Goal: Entertainment & Leisure: Consume media (video, audio)

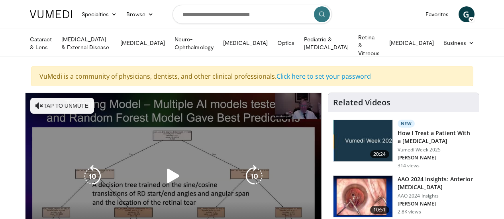
scroll to position [56, 0]
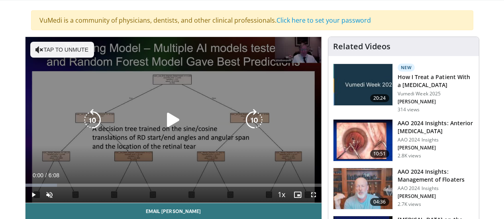
click at [162, 125] on icon "Video Player" at bounding box center [173, 120] width 22 height 22
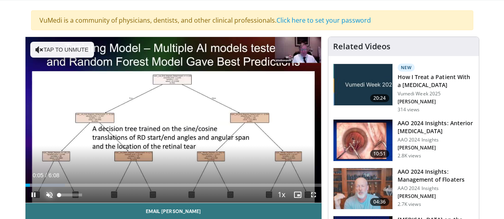
click at [41, 203] on span "Video Player" at bounding box center [49, 195] width 16 height 16
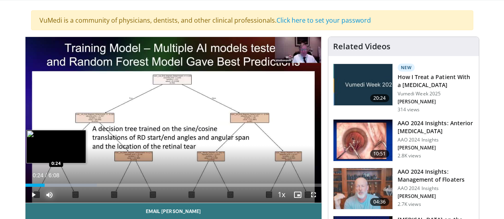
click at [26, 187] on div "0:24" at bounding box center [35, 185] width 20 height 3
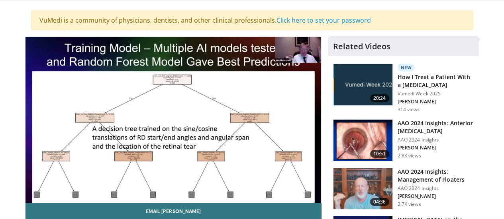
click at [25, 195] on video-js "**********" at bounding box center [173, 120] width 296 height 166
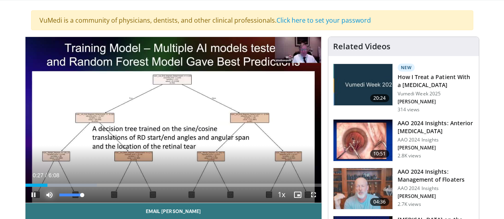
click at [41, 197] on span "Video Player" at bounding box center [49, 195] width 16 height 16
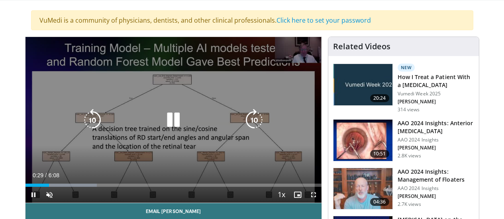
click at [81, 127] on icon "Video Player" at bounding box center [92, 120] width 22 height 22
click at [235, 86] on div "10 seconds Tap to unmute" at bounding box center [173, 120] width 296 height 166
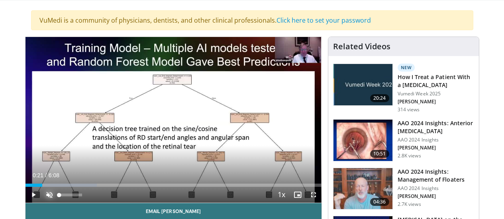
click at [41, 203] on span "Video Player" at bounding box center [49, 195] width 16 height 16
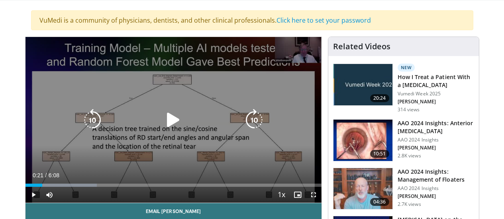
click at [167, 120] on icon "Video Player" at bounding box center [173, 120] width 22 height 22
